Goal: Task Accomplishment & Management: Use online tool/utility

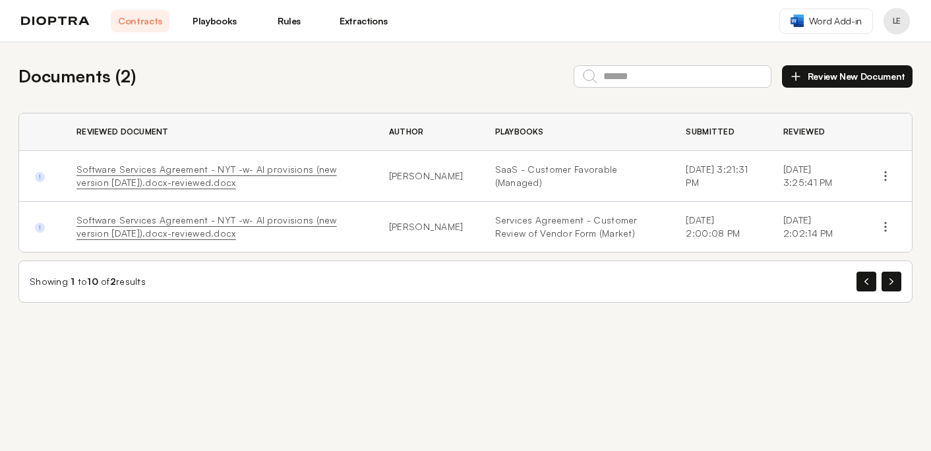
click at [105, 168] on link "Software Services Agreement - NYT -w- AI provisions (new version 2-7-25).docx-r…" at bounding box center [206, 175] width 260 height 24
click at [824, 76] on button "Review New Document" at bounding box center [847, 76] width 131 height 22
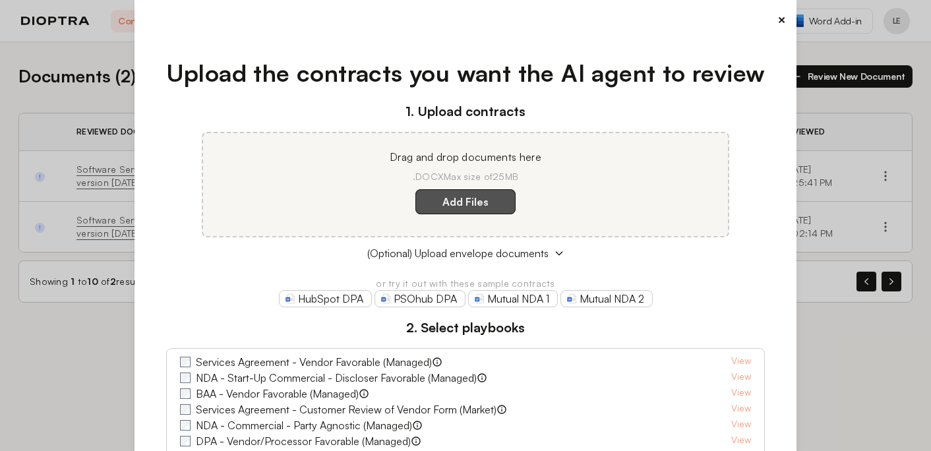
click at [452, 192] on label "Add Files" at bounding box center [465, 201] width 100 height 25
click at [0, 0] on here "Add Files" at bounding box center [0, 0] width 0 height 0
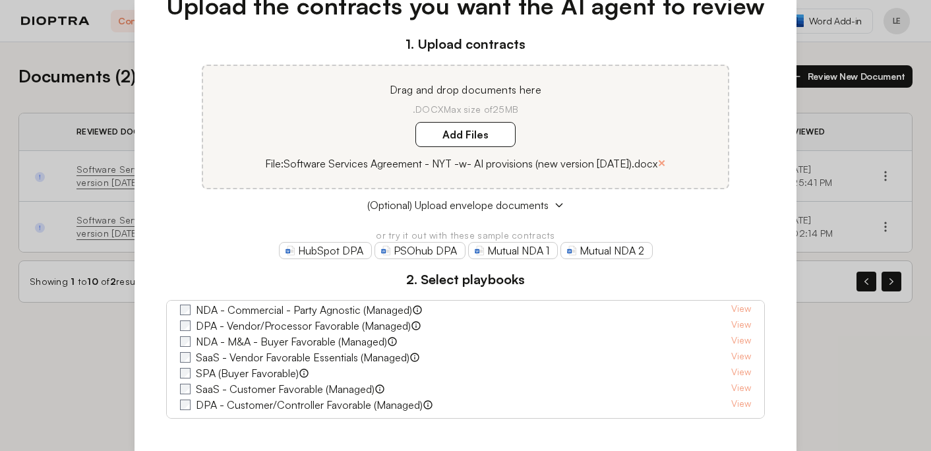
scroll to position [73, 0]
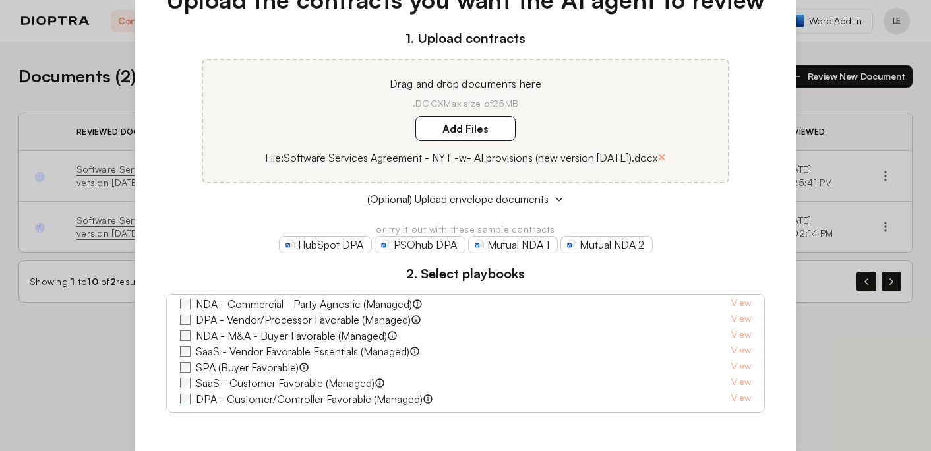
click at [261, 386] on label "SaaS - Customer Favorable (Managed)" at bounding box center [285, 383] width 179 height 16
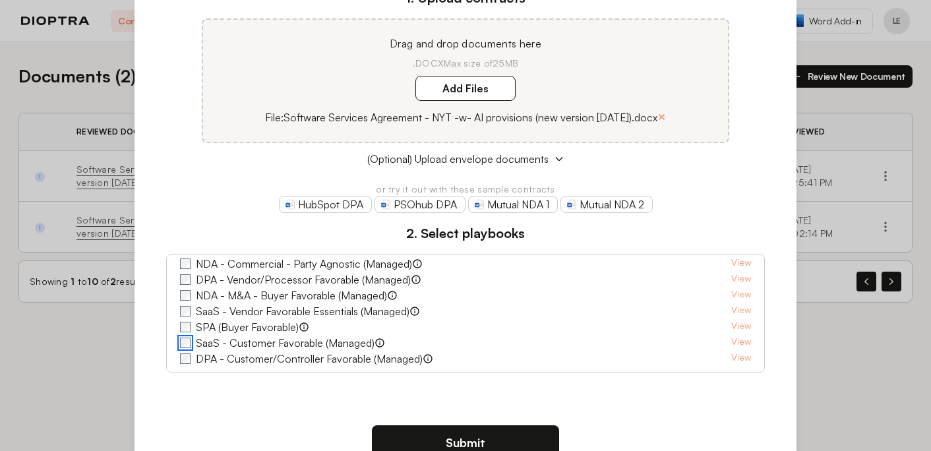
scroll to position [153, 0]
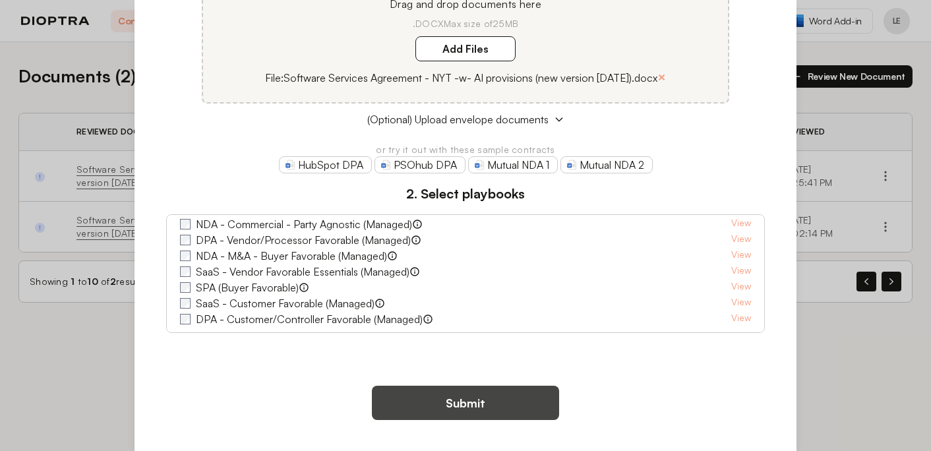
click at [506, 401] on button "Submit" at bounding box center [465, 403] width 187 height 34
